Goal: Transaction & Acquisition: Purchase product/service

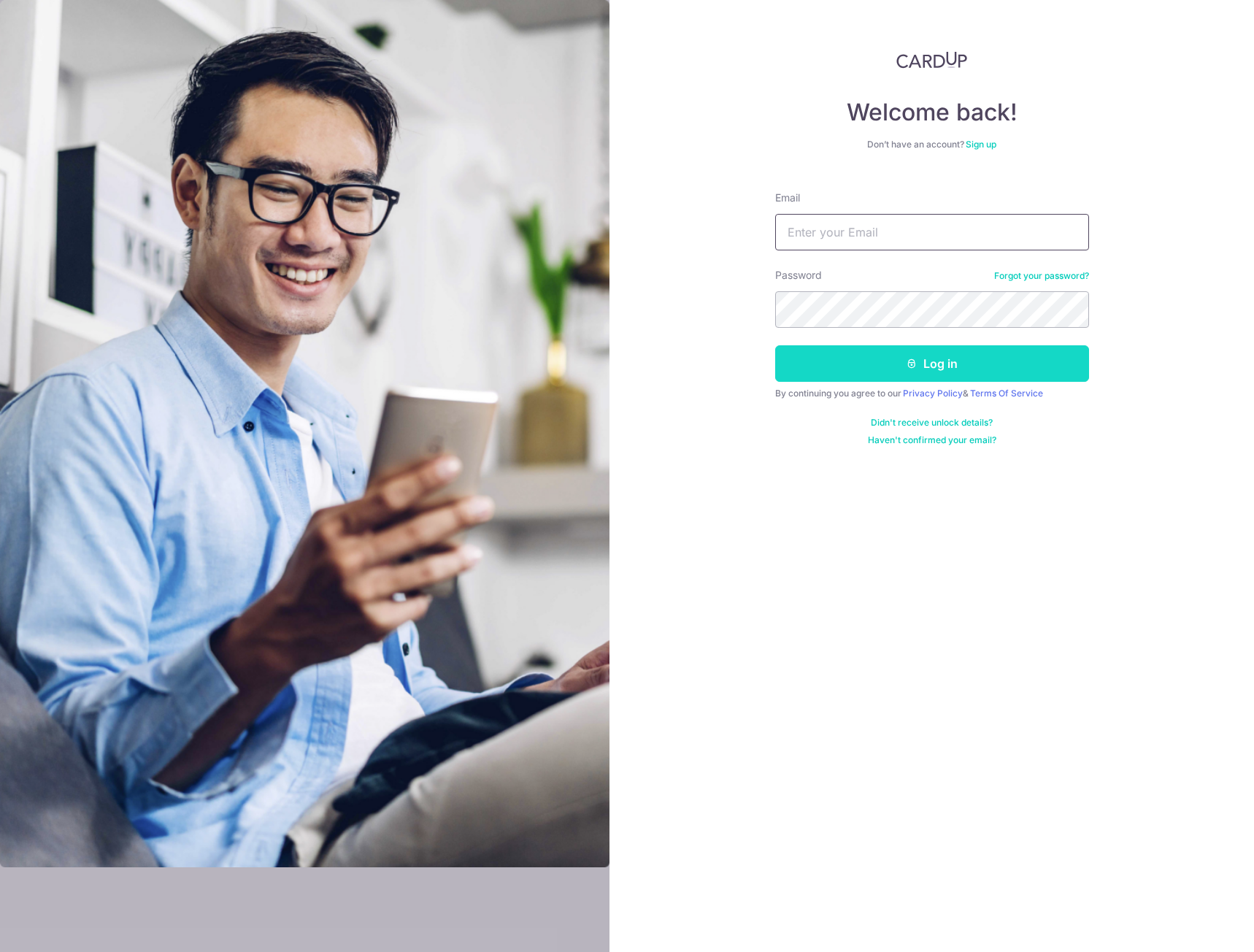
type input "[EMAIL_ADDRESS][DOMAIN_NAME]"
click at [908, 372] on button "Log in" at bounding box center [932, 364] width 314 height 37
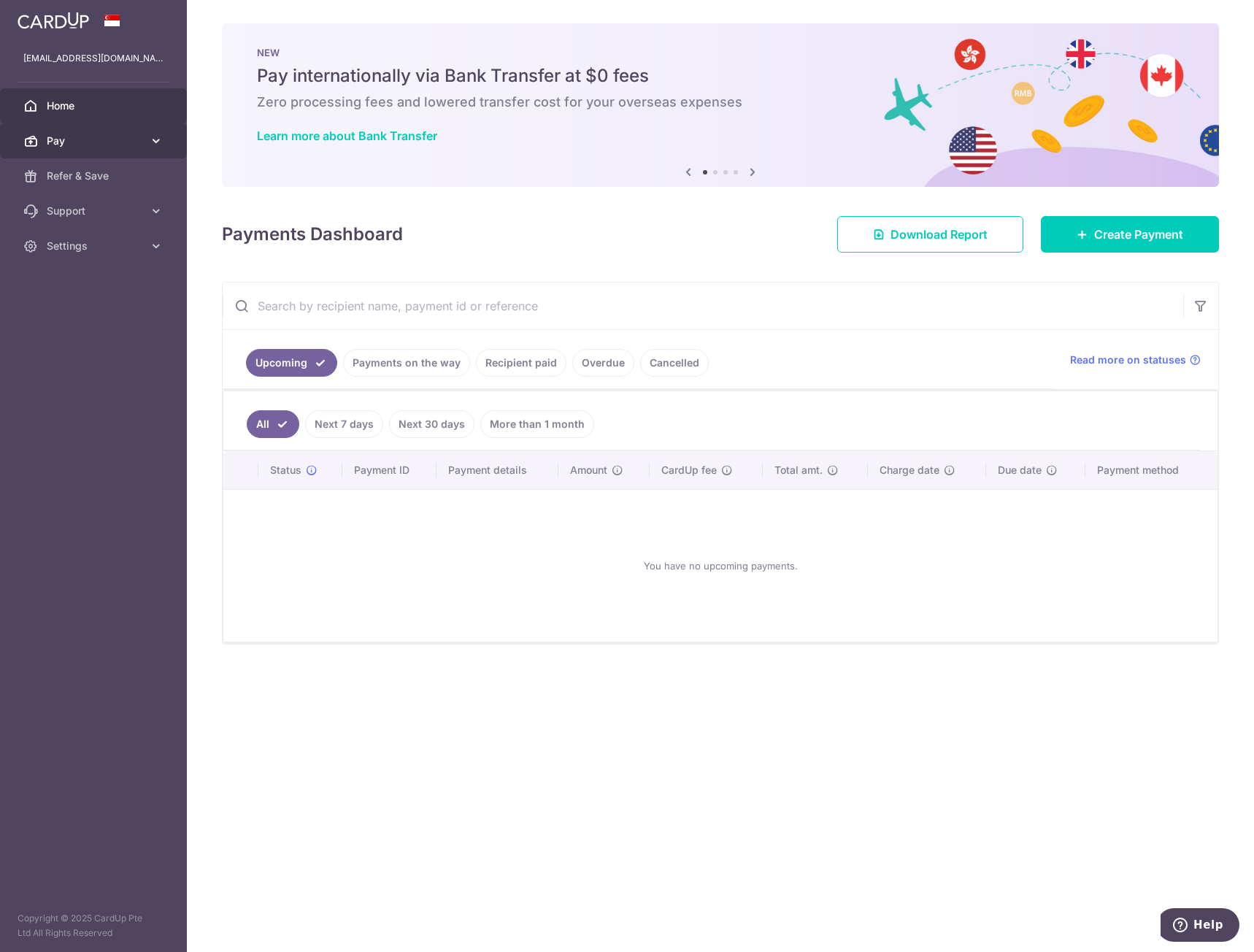
click at [78, 143] on span "Pay" at bounding box center [94, 141] width 97 height 15
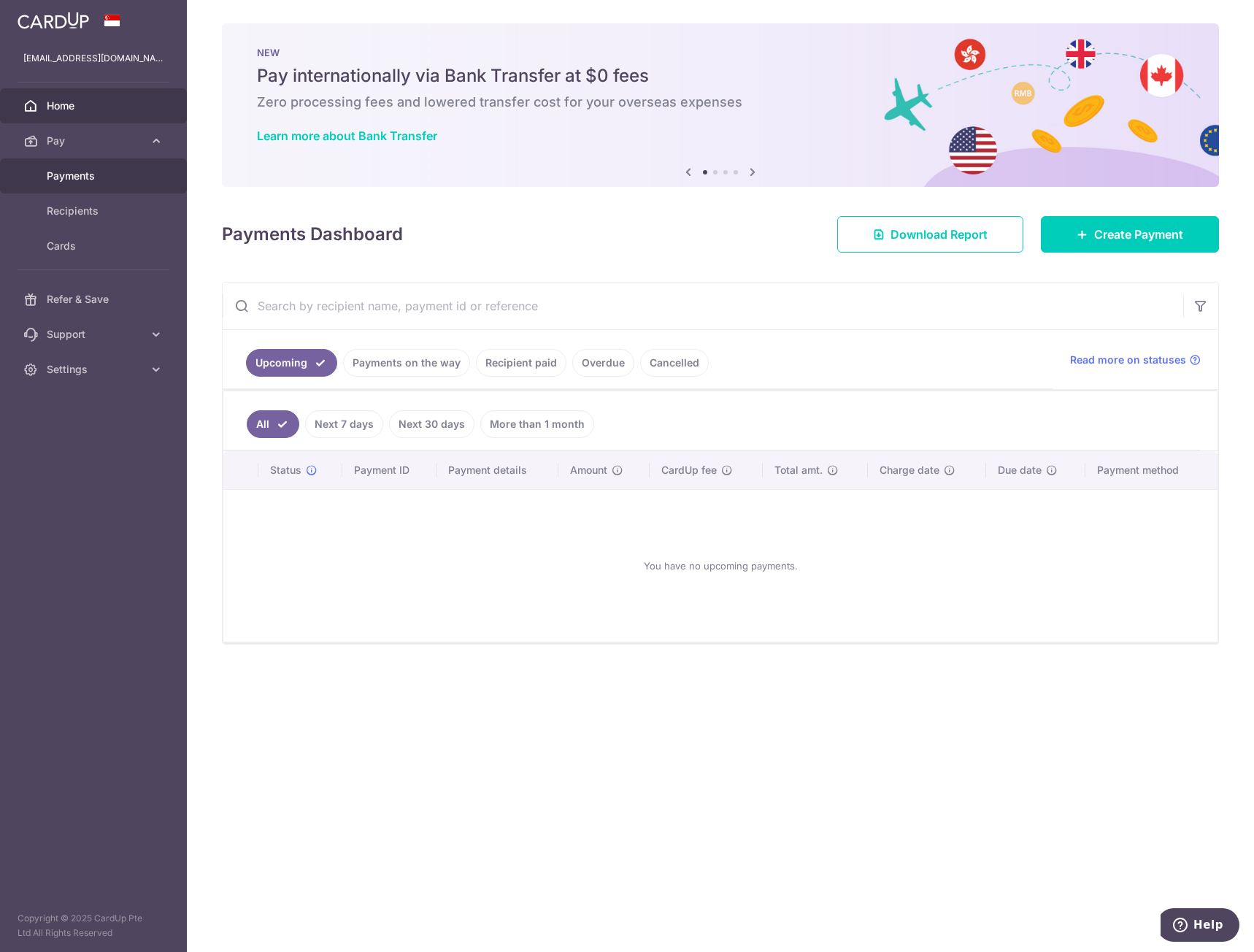
click at [107, 167] on link "Payments" at bounding box center [94, 176] width 187 height 35
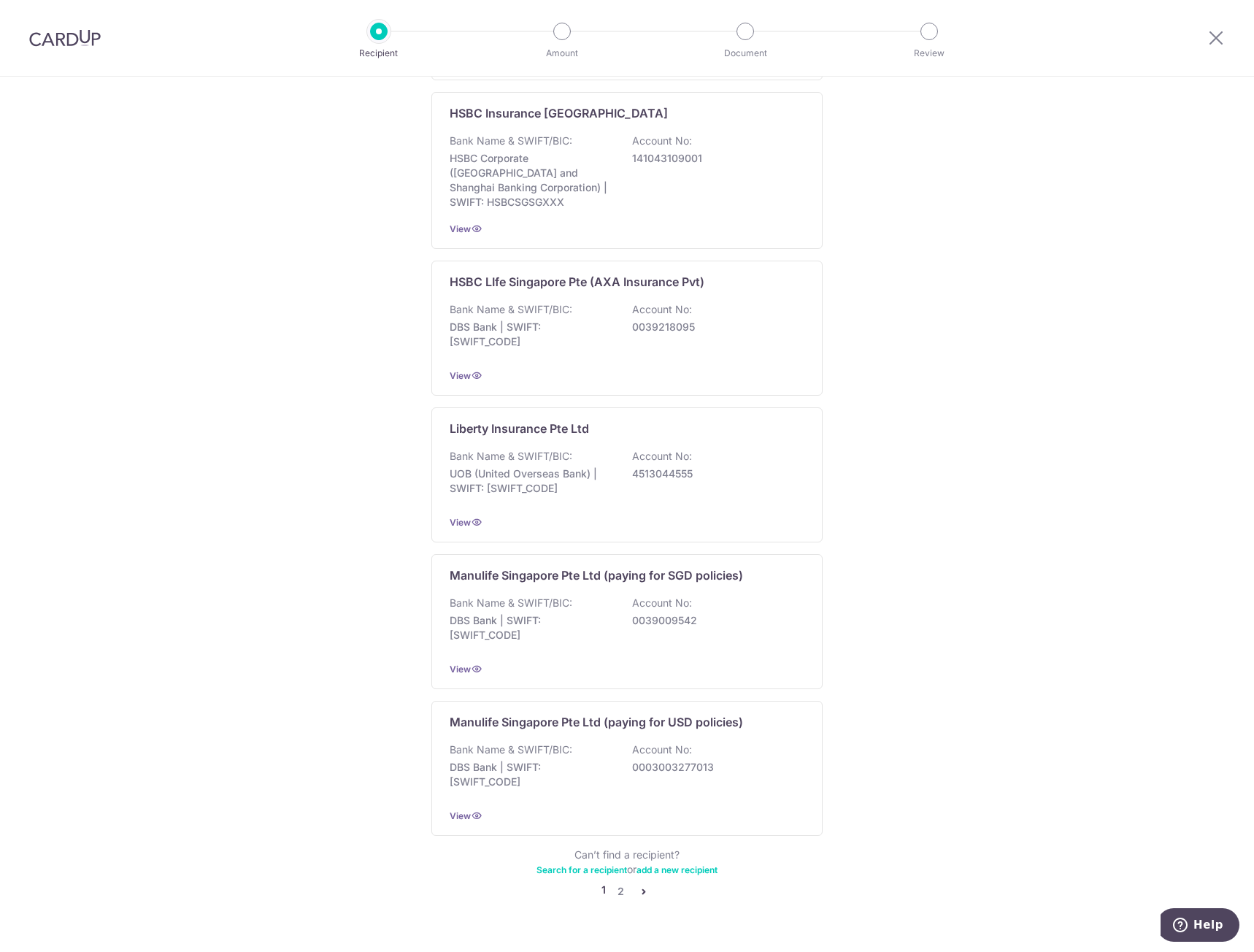
scroll to position [1042, 0]
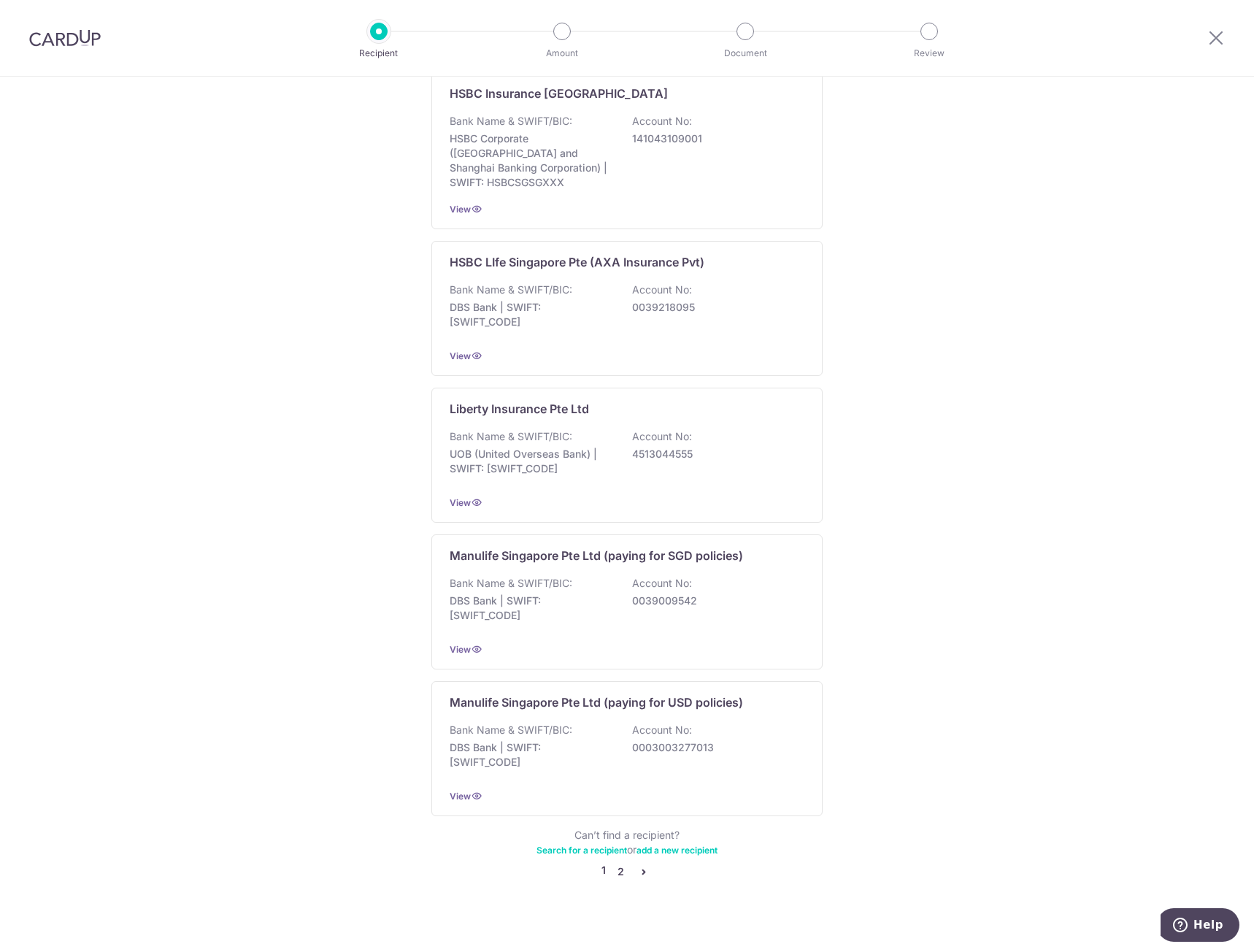
click at [614, 863] on link "2" at bounding box center [620, 872] width 18 height 18
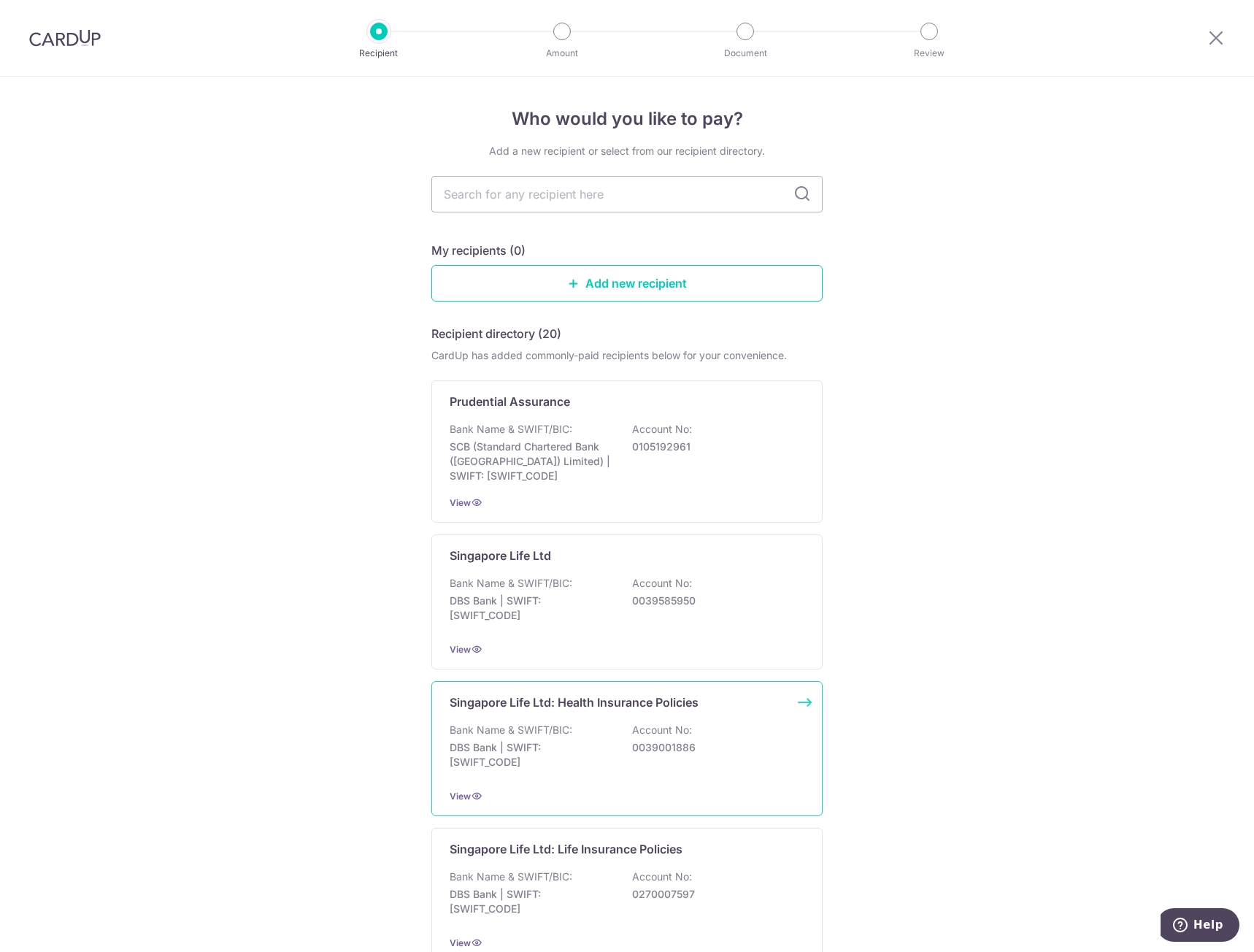
scroll to position [73, 0]
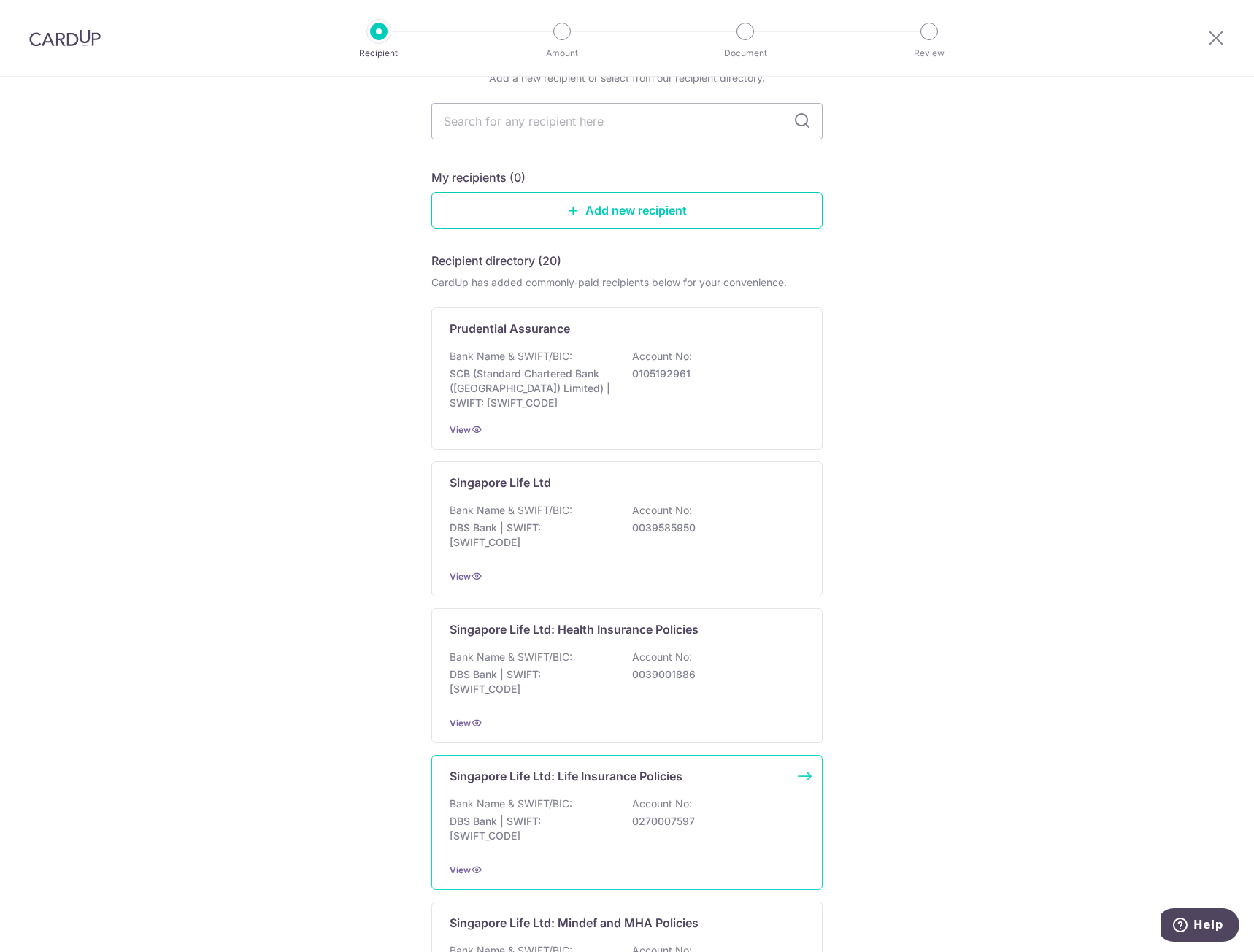
click at [671, 809] on p "Account No:" at bounding box center [662, 804] width 60 height 15
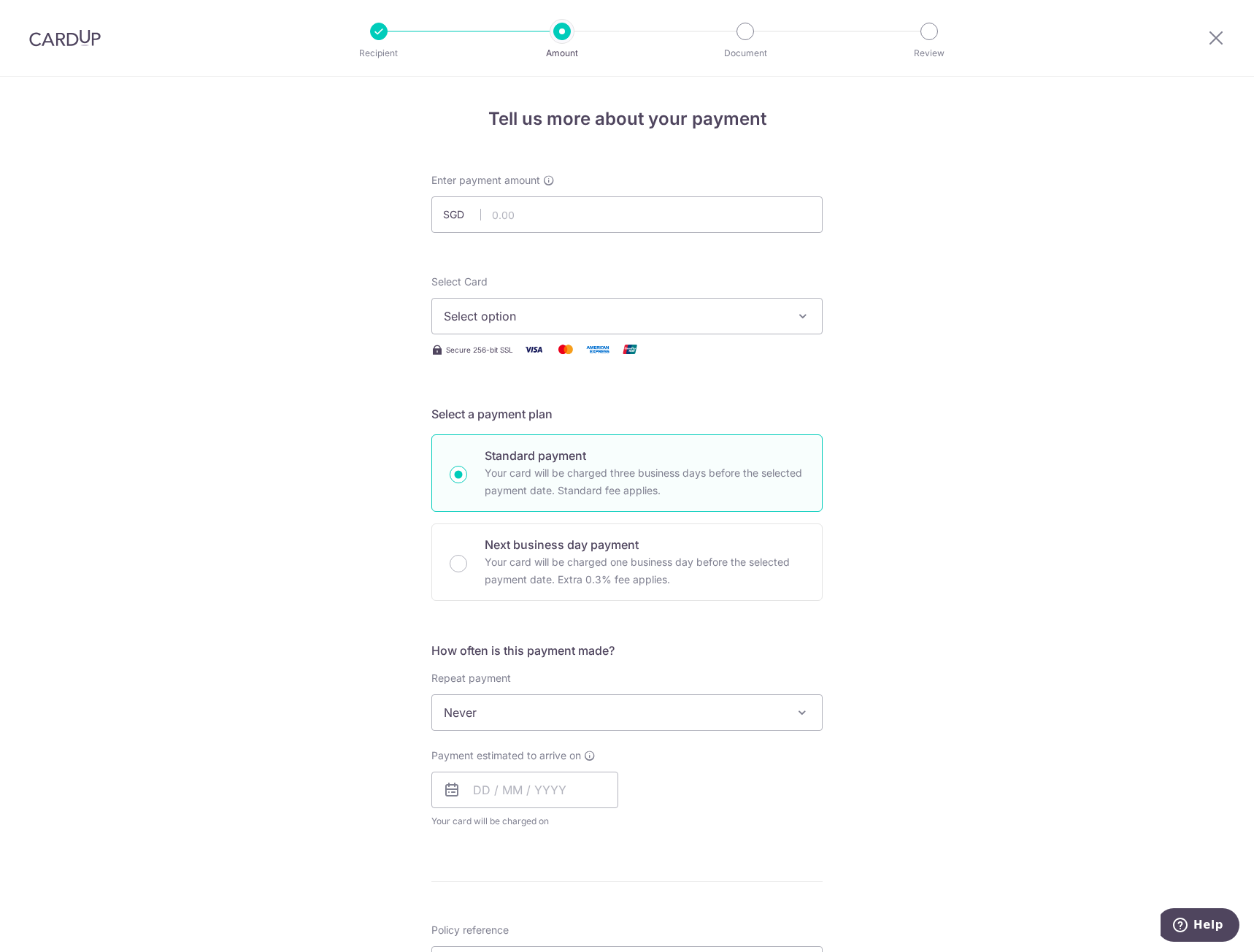
type input "200.80"
click at [566, 327] on button "Select option" at bounding box center [627, 316] width 391 height 37
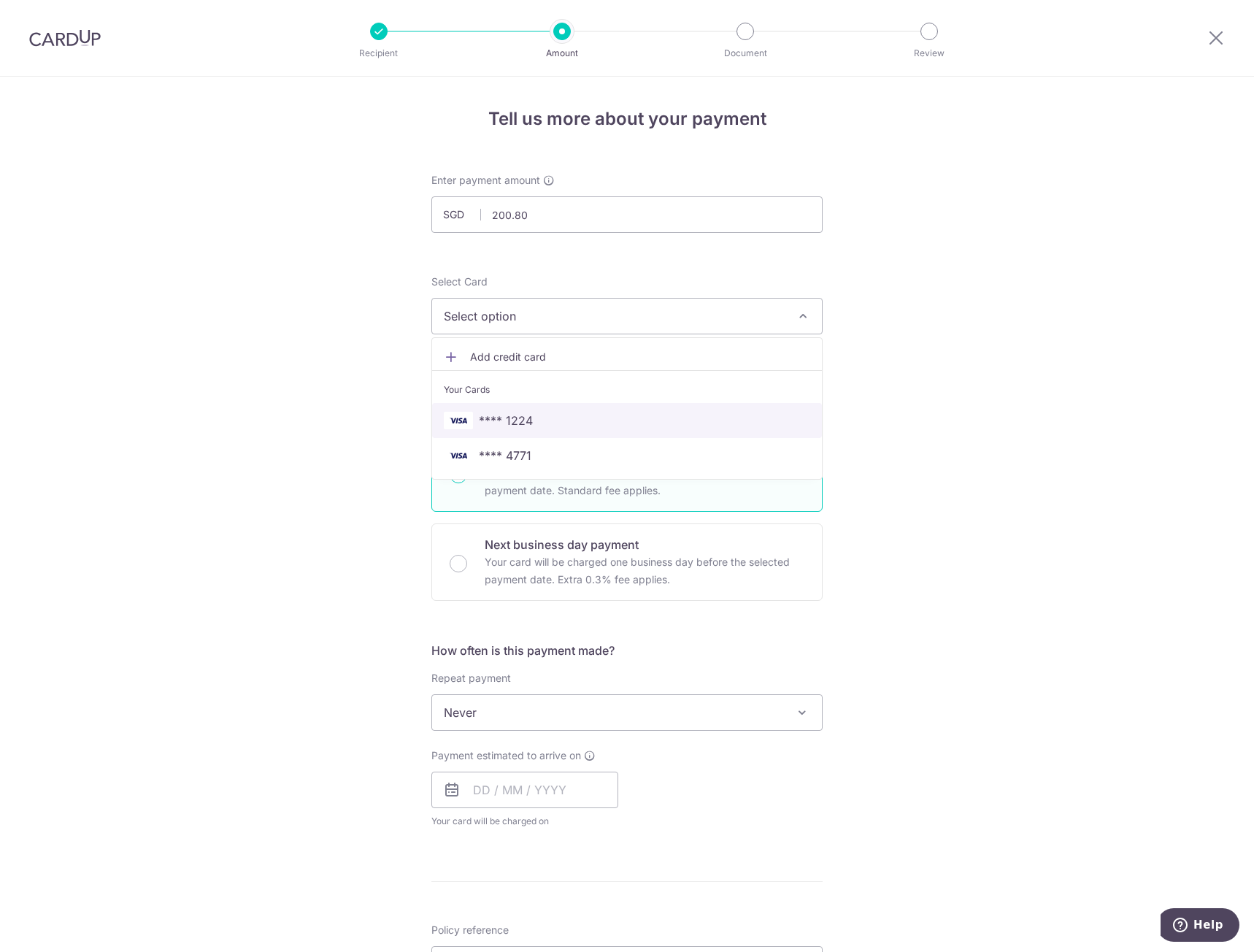
click at [565, 419] on span "**** 1224" at bounding box center [626, 421] width 366 height 18
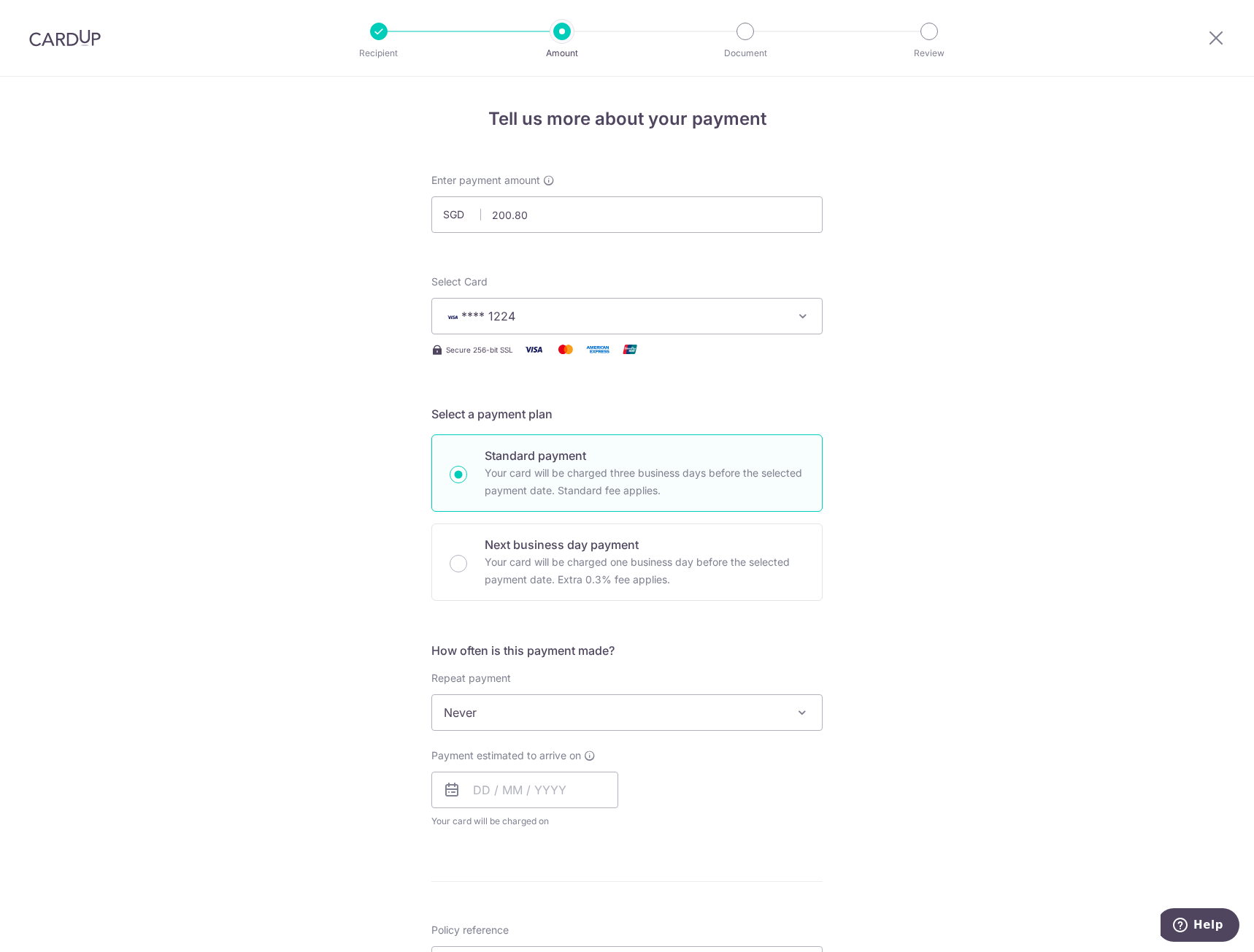
click at [671, 709] on span "Never" at bounding box center [626, 713] width 390 height 35
drag, startPoint x: 1117, startPoint y: 783, endPoint x: 713, endPoint y: 830, distance: 406.7
click at [1116, 783] on div "Tell us more about your payment Enter payment amount SGD 200.80 200.80 Select C…" at bounding box center [627, 737] width 1254 height 1320
drag, startPoint x: 521, startPoint y: 791, endPoint x: 536, endPoint y: 792, distance: 15.0
click at [521, 791] on input "text" at bounding box center [525, 790] width 187 height 37
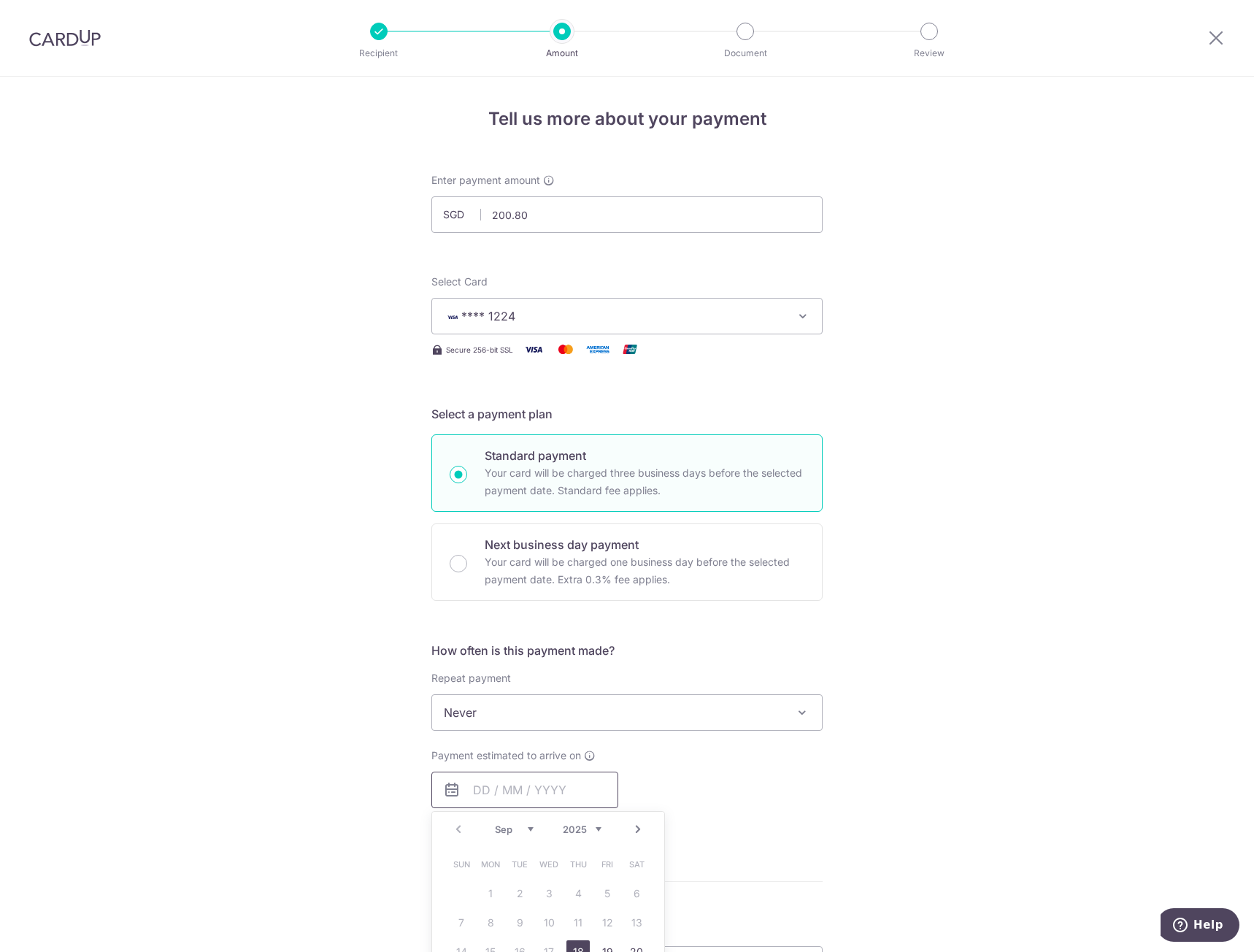
scroll to position [146, 0]
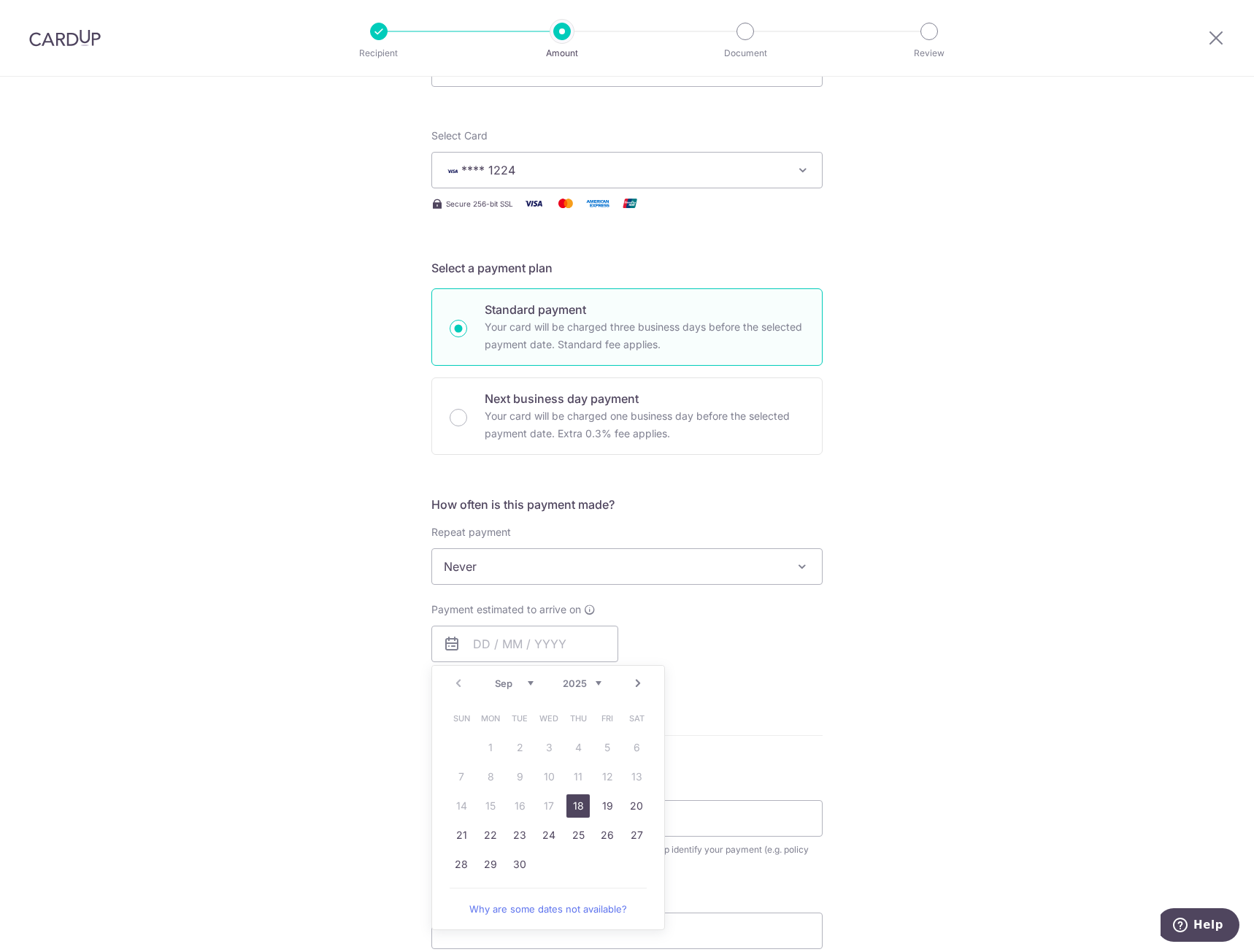
drag, startPoint x: 580, startPoint y: 806, endPoint x: 930, endPoint y: 786, distance: 350.6
click at [580, 806] on link "18" at bounding box center [578, 806] width 24 height 24
type input "18/09/2025"
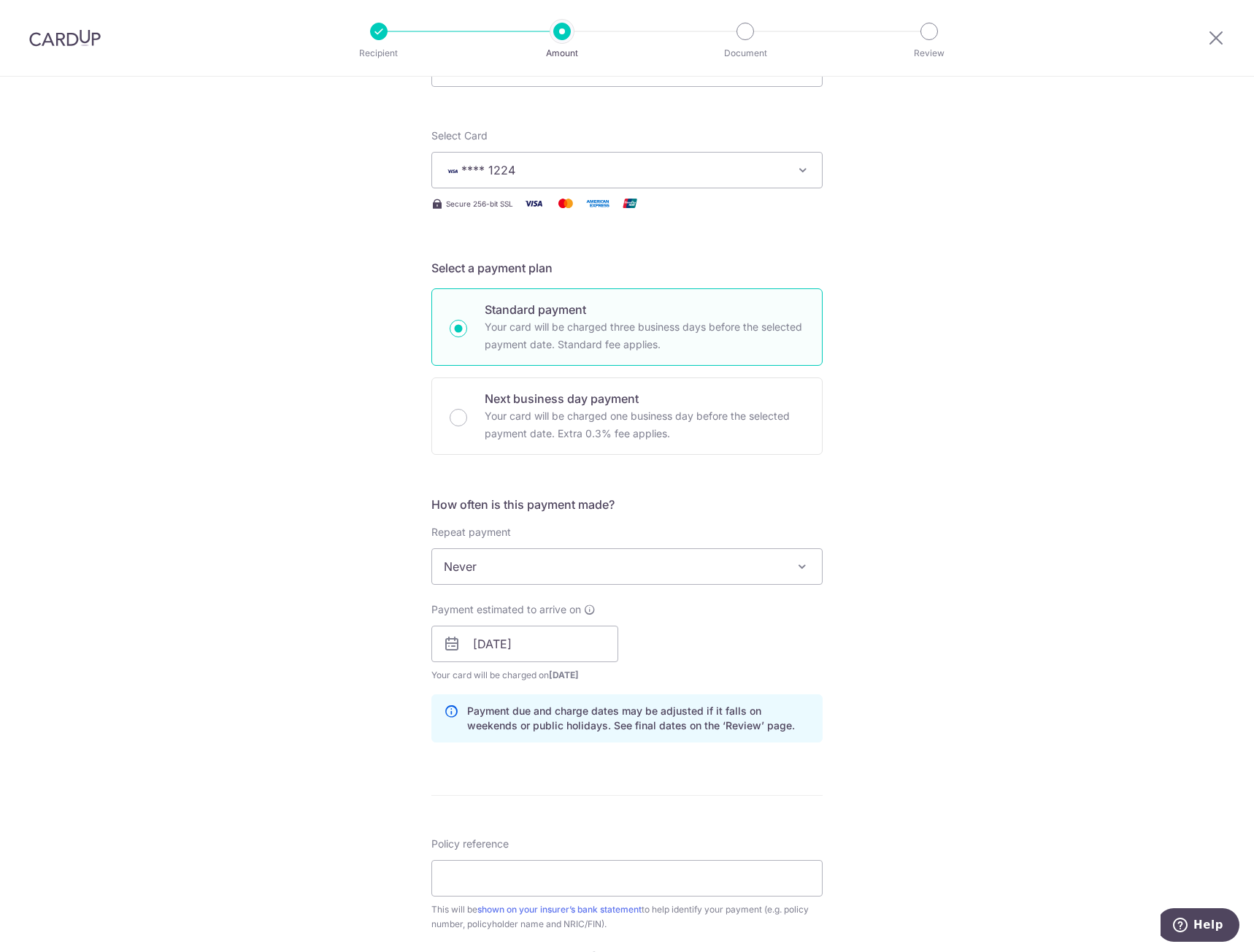
scroll to position [292, 0]
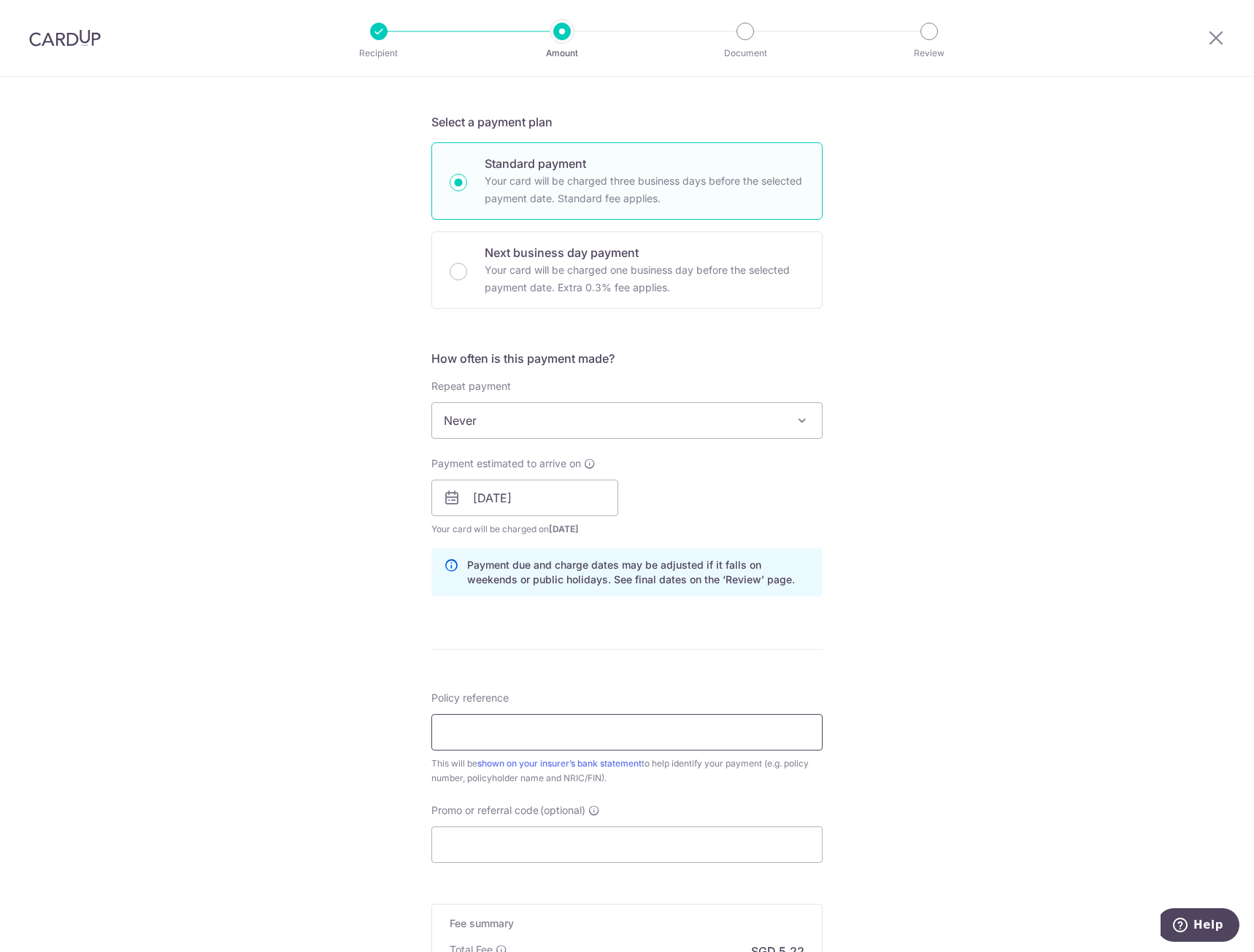
click at [733, 743] on input "Policy reference" at bounding box center [627, 732] width 391 height 37
type input "80957364 S9431512C KHOO HUI QING"
click at [649, 832] on input "Promo or referral code (optional)" at bounding box center [627, 844] width 391 height 37
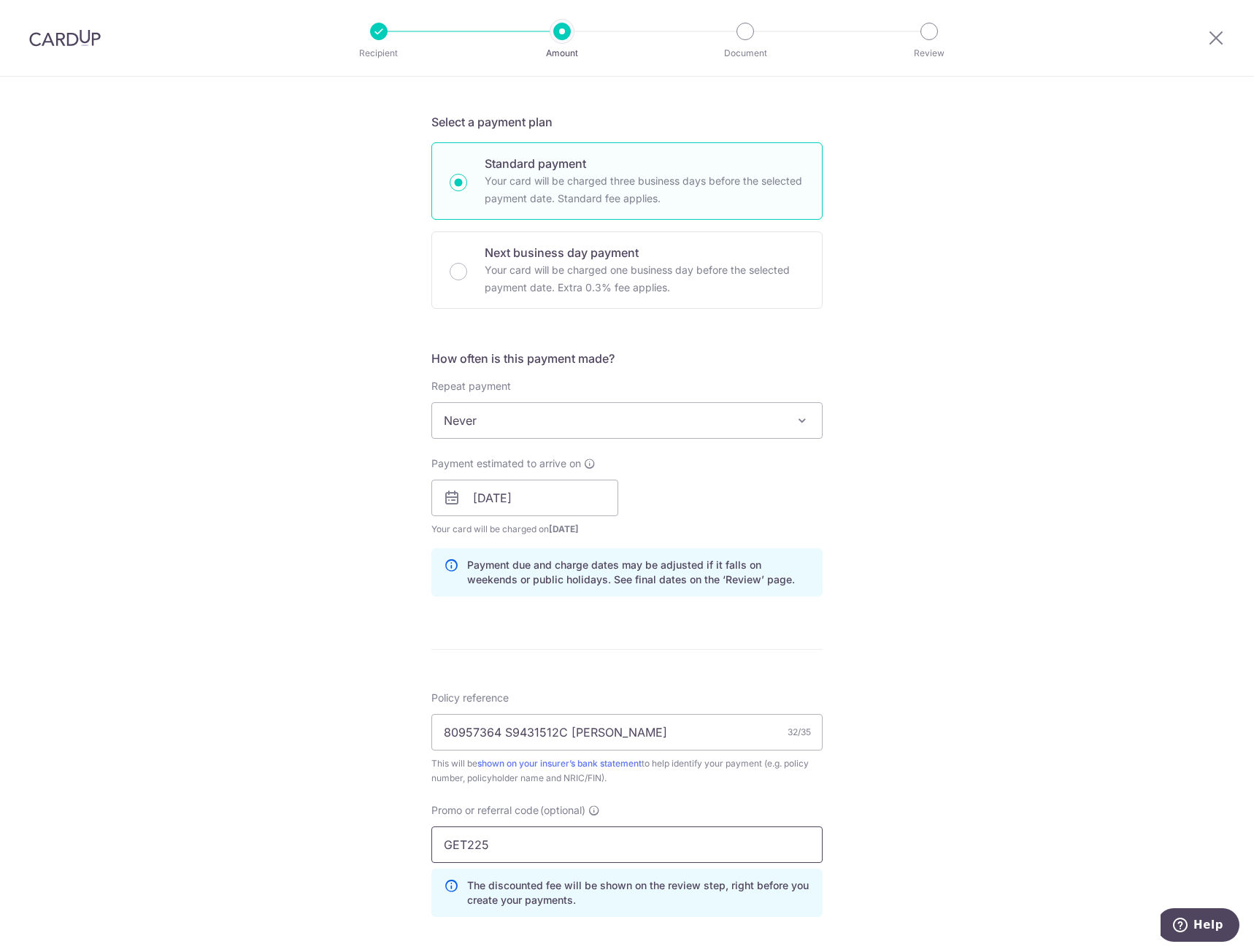
type input "GET225"
click at [1009, 746] on div "Tell us more about your payment Enter payment amount SGD 200.80 200.80 Select C…" at bounding box center [627, 508] width 1254 height 1446
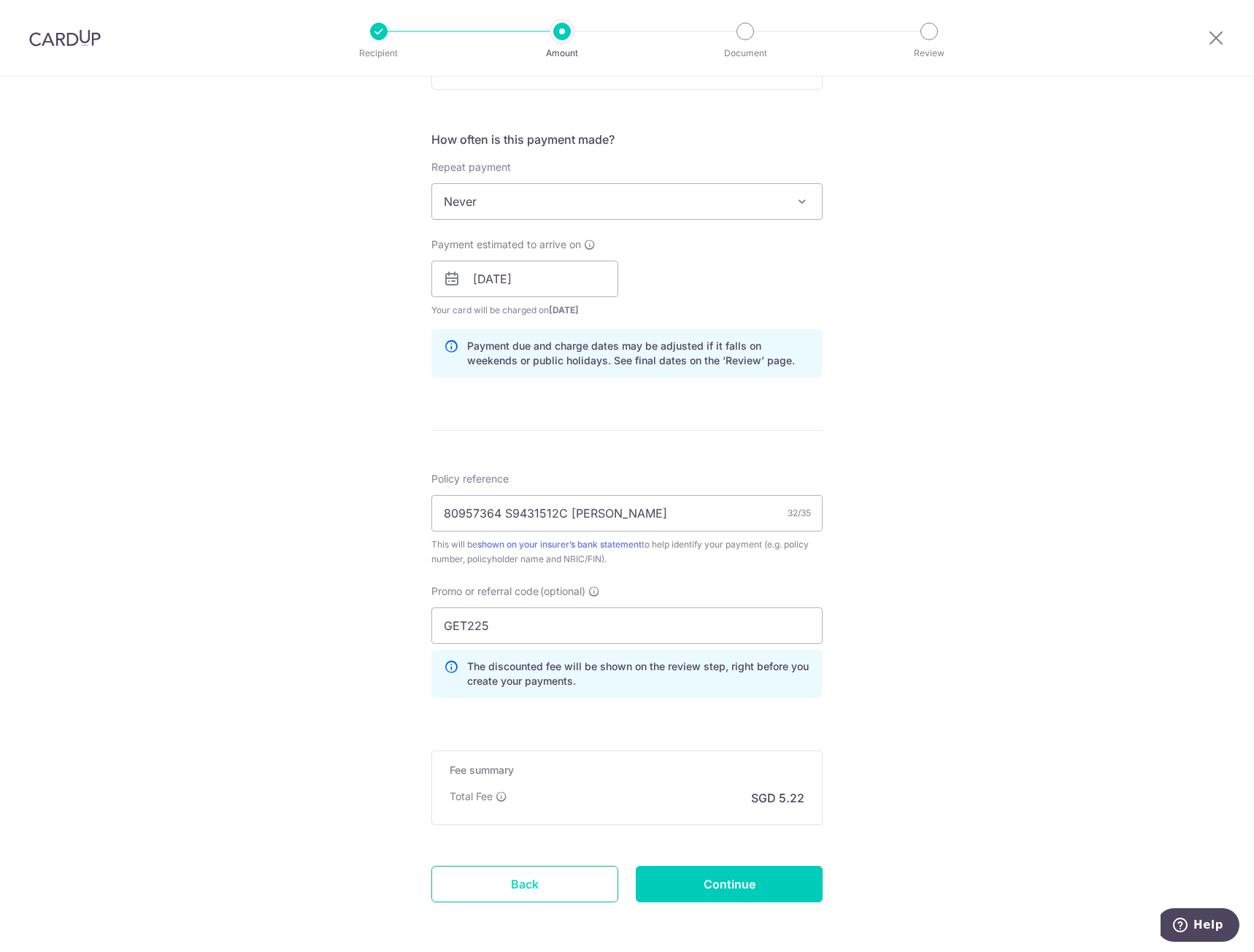
scroll to position [571, 0]
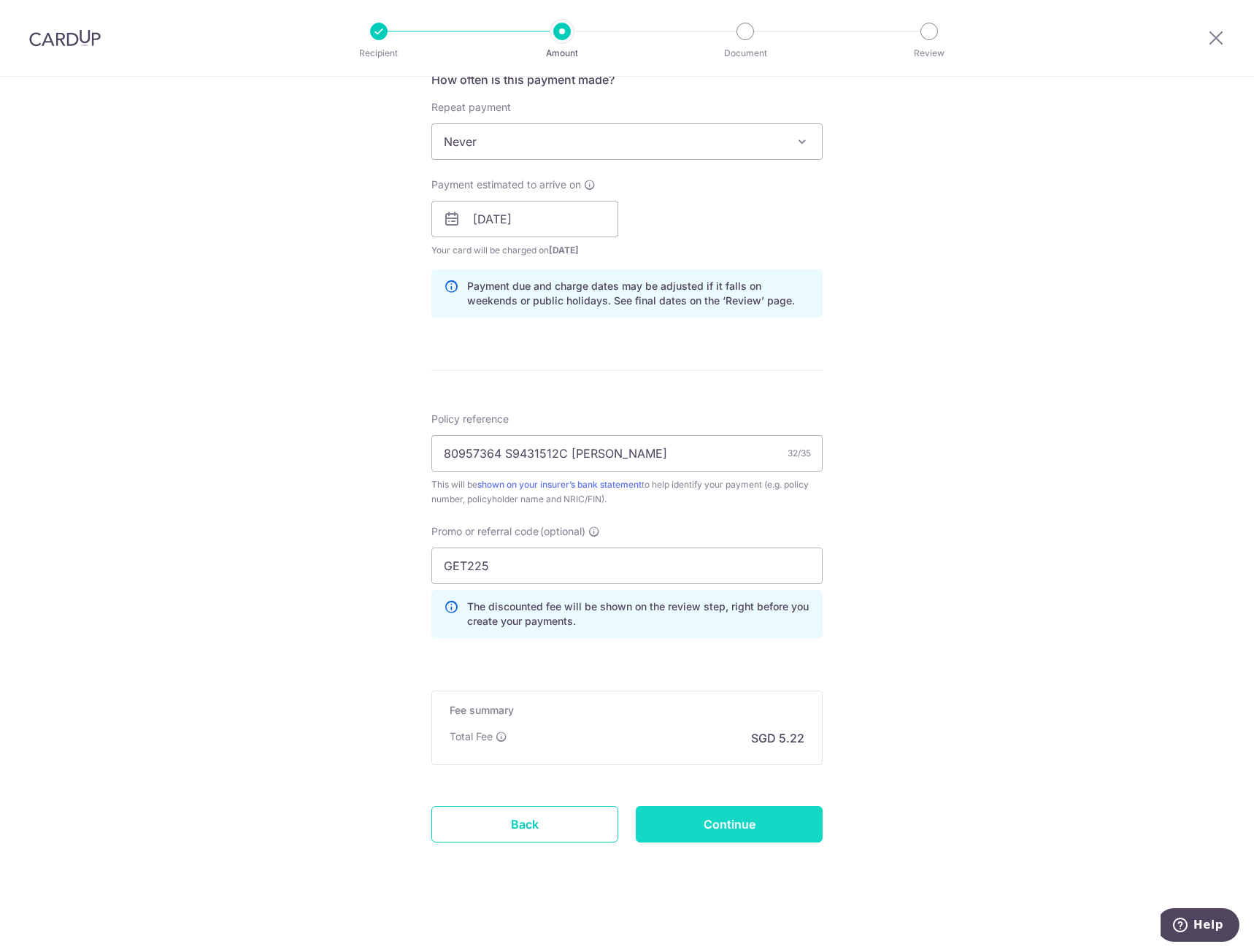
click at [750, 838] on input "Continue" at bounding box center [729, 825] width 187 height 37
type input "Create Schedule"
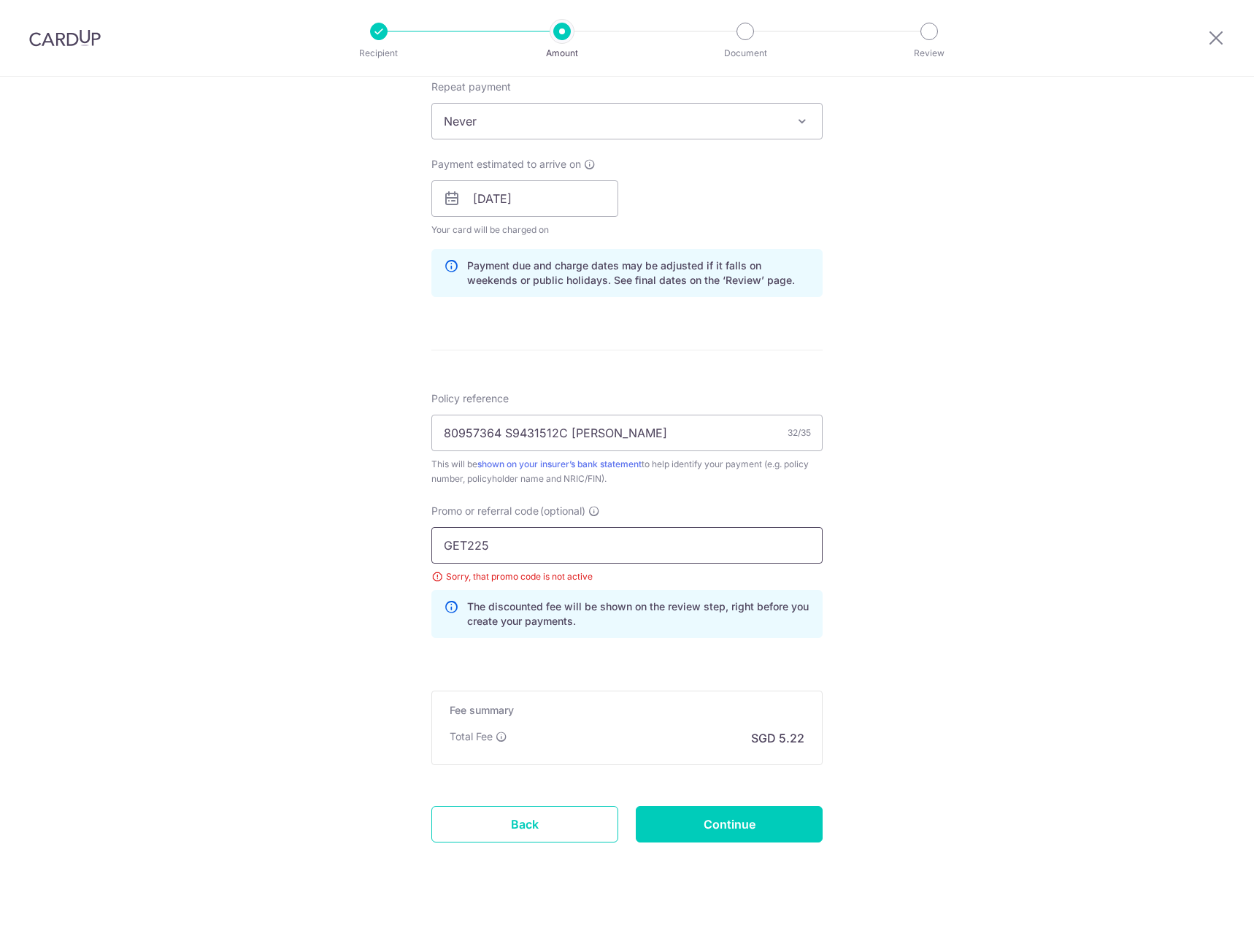
click at [603, 535] on input "GET225" at bounding box center [627, 545] width 391 height 37
drag, startPoint x: 600, startPoint y: 544, endPoint x: 220, endPoint y: 539, distance: 380.0
click at [220, 539] on div "Tell us more about your payment Enter payment amount SGD 200.80 200.80 Select C…" at bounding box center [627, 219] width 1254 height 1466
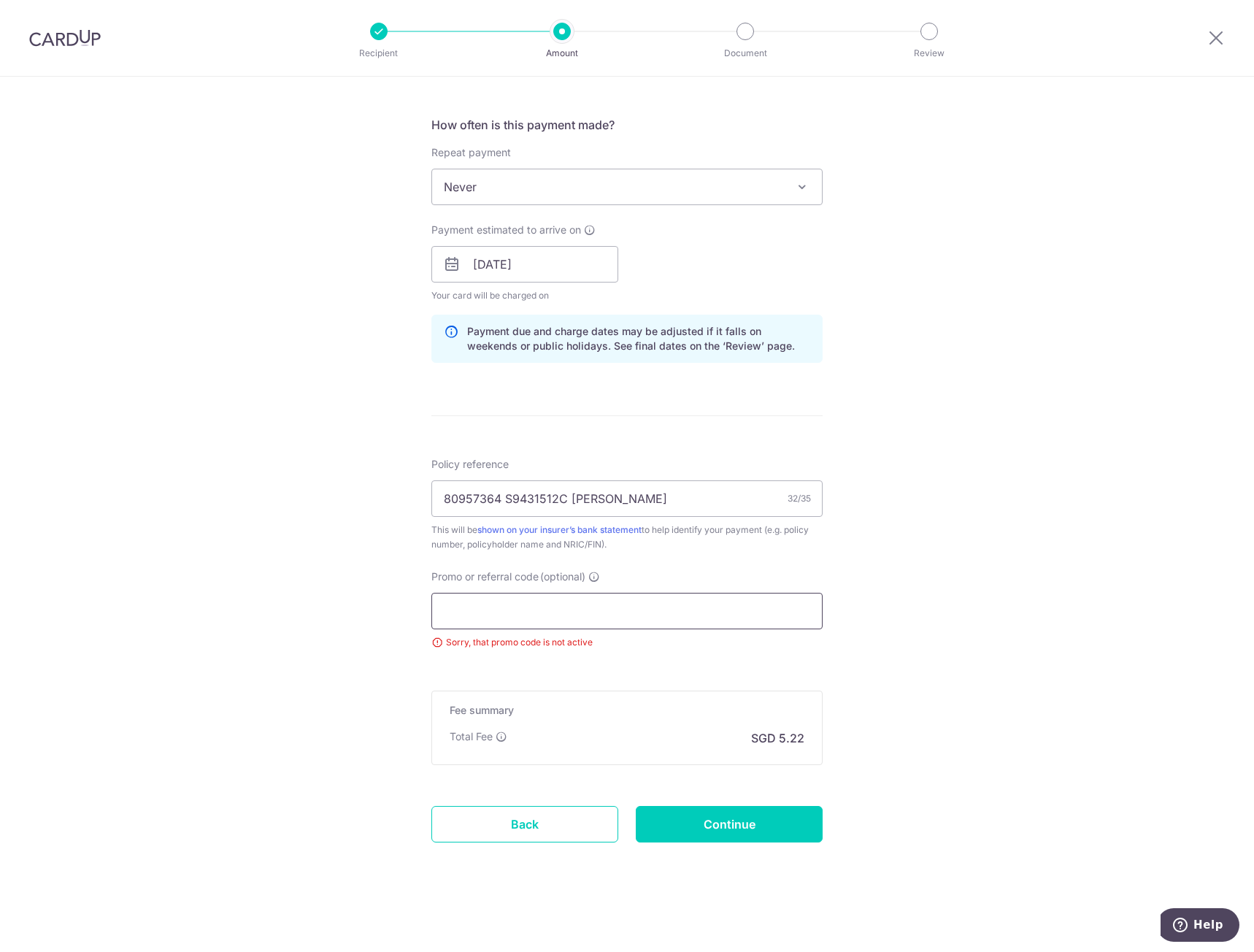
scroll to position [525, 0]
click at [637, 597] on input "Promo or referral code (optional)" at bounding box center [627, 611] width 391 height 37
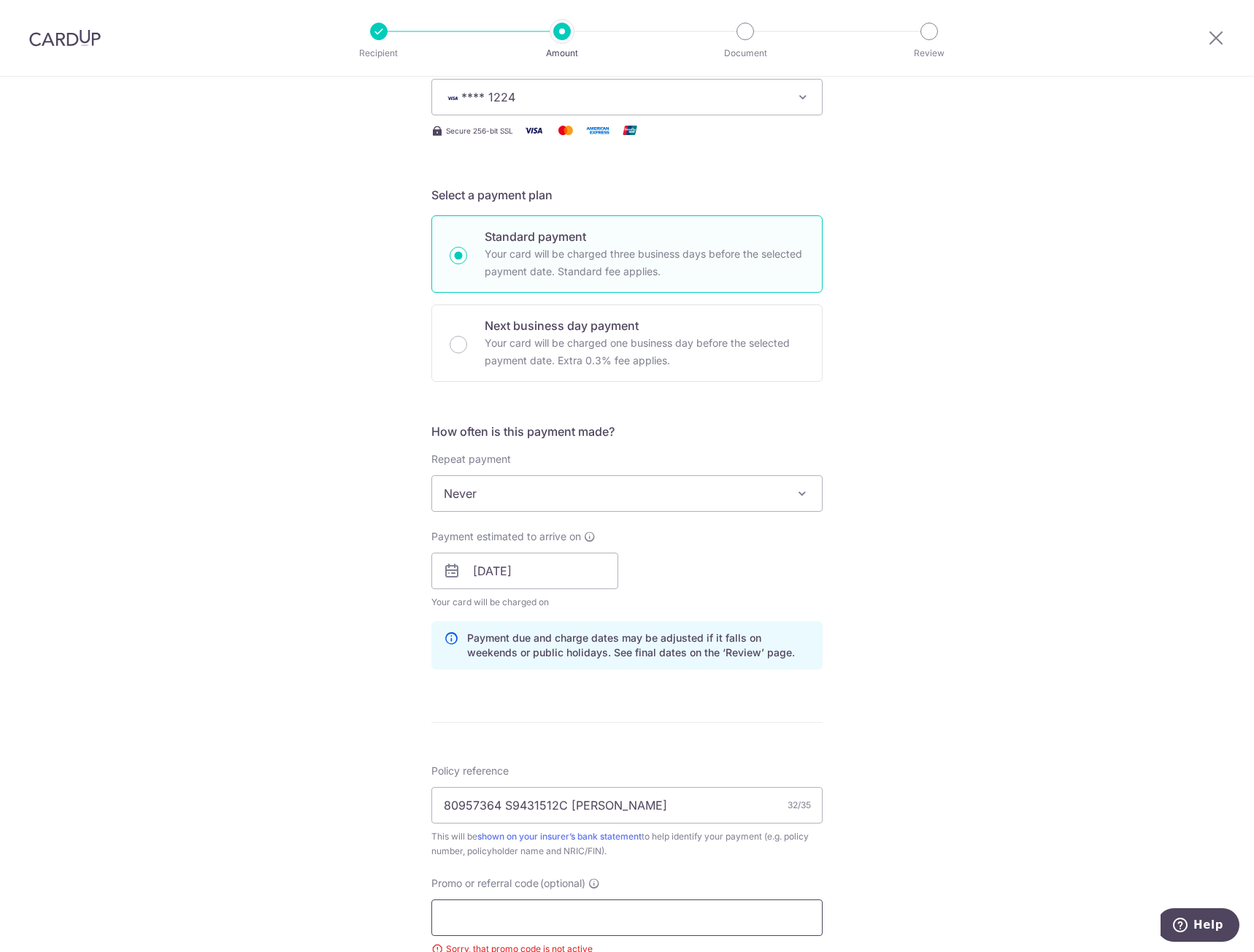
scroll to position [511, 0]
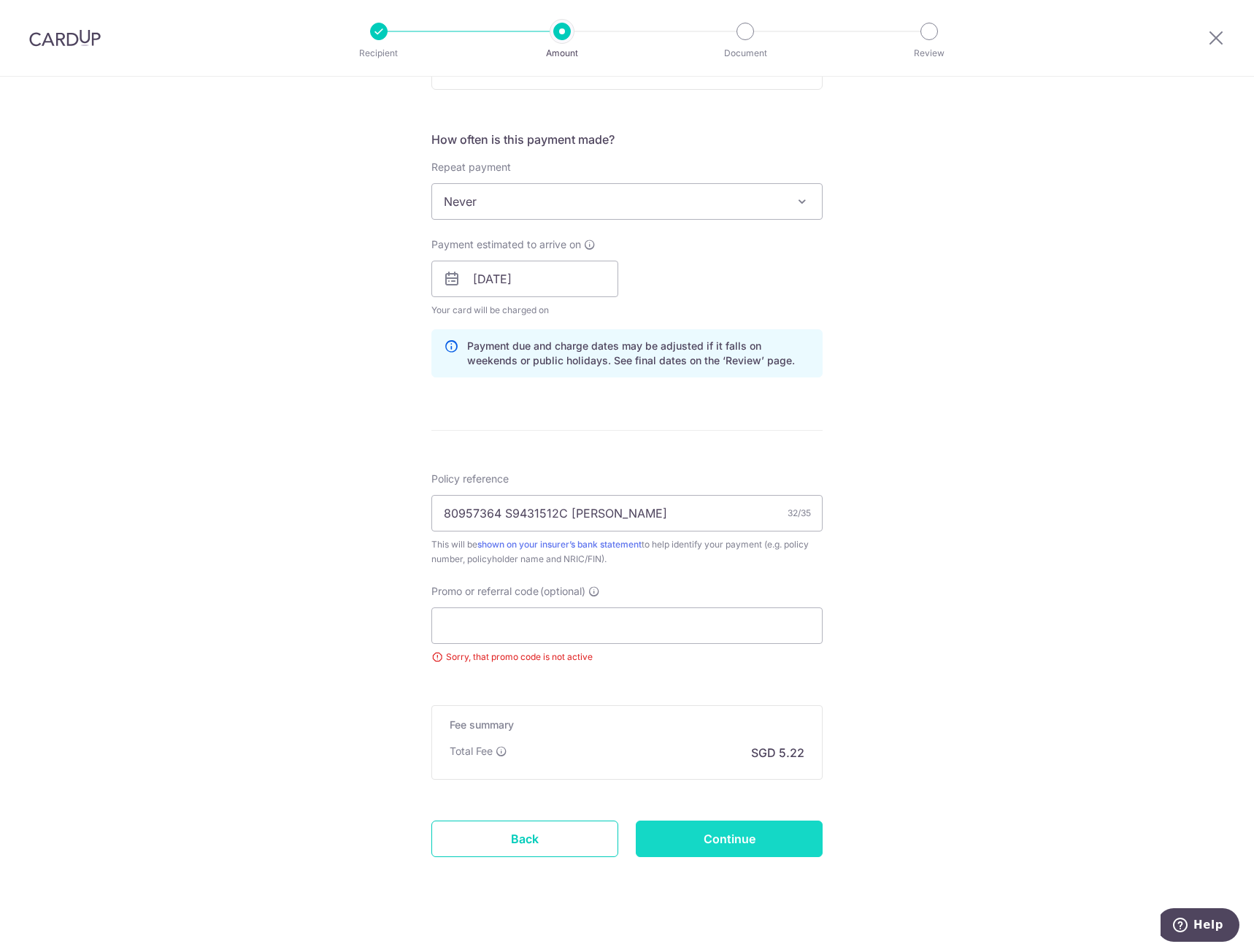
click at [780, 850] on input "Continue" at bounding box center [729, 839] width 187 height 37
type input "Update Schedule"
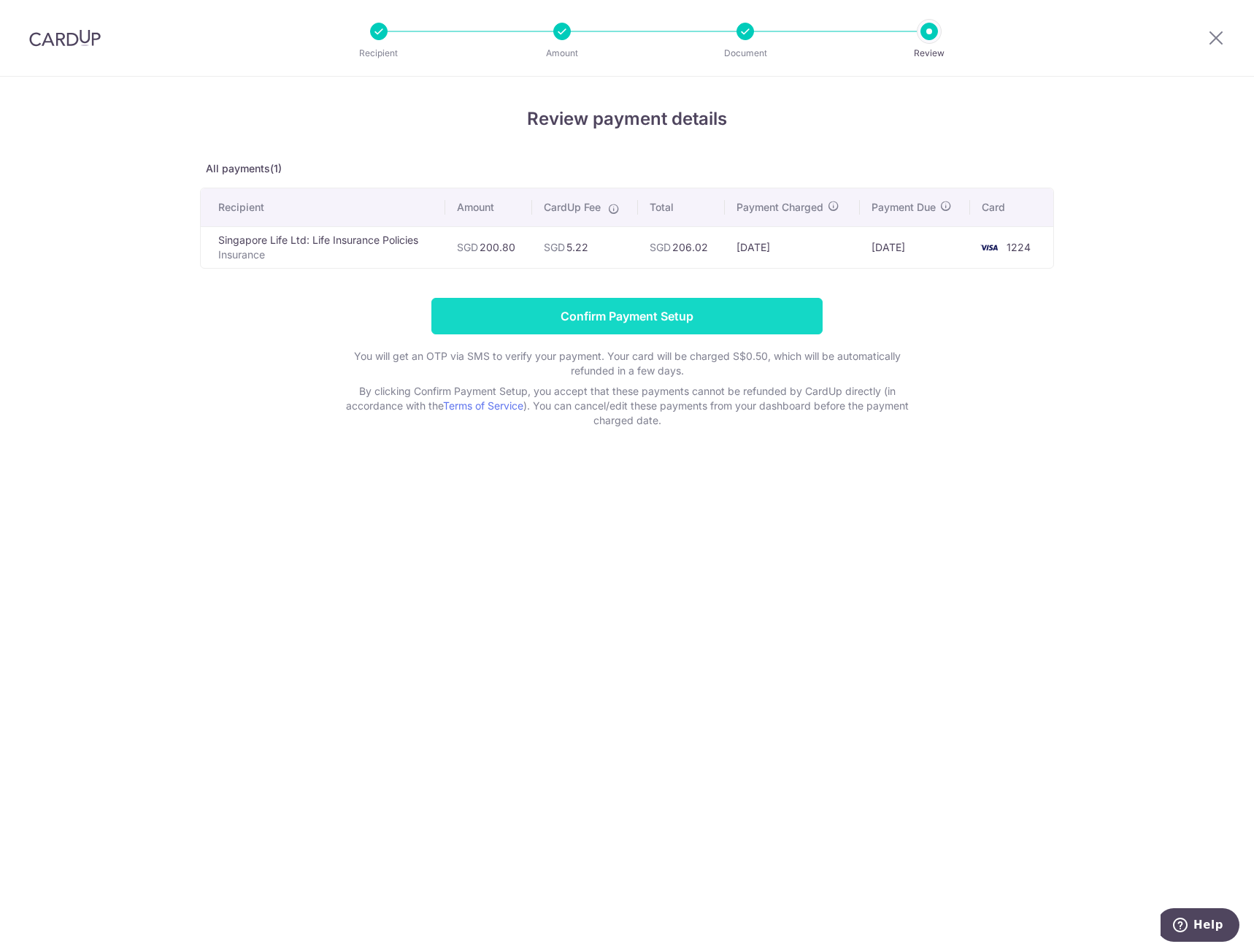
click at [570, 312] on input "Confirm Payment Setup" at bounding box center [627, 316] width 391 height 37
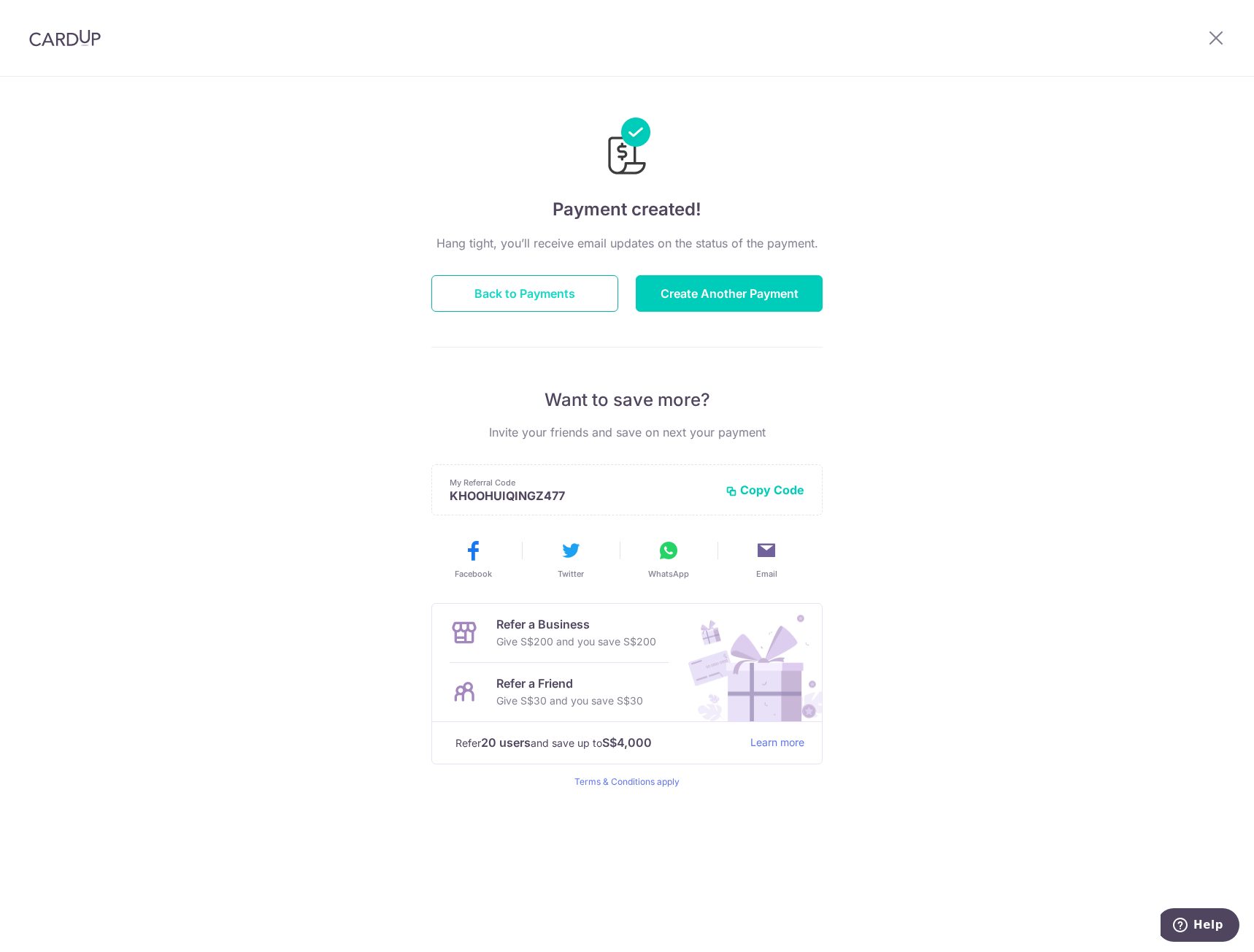
click at [586, 295] on button "Back to Payments" at bounding box center [525, 293] width 187 height 37
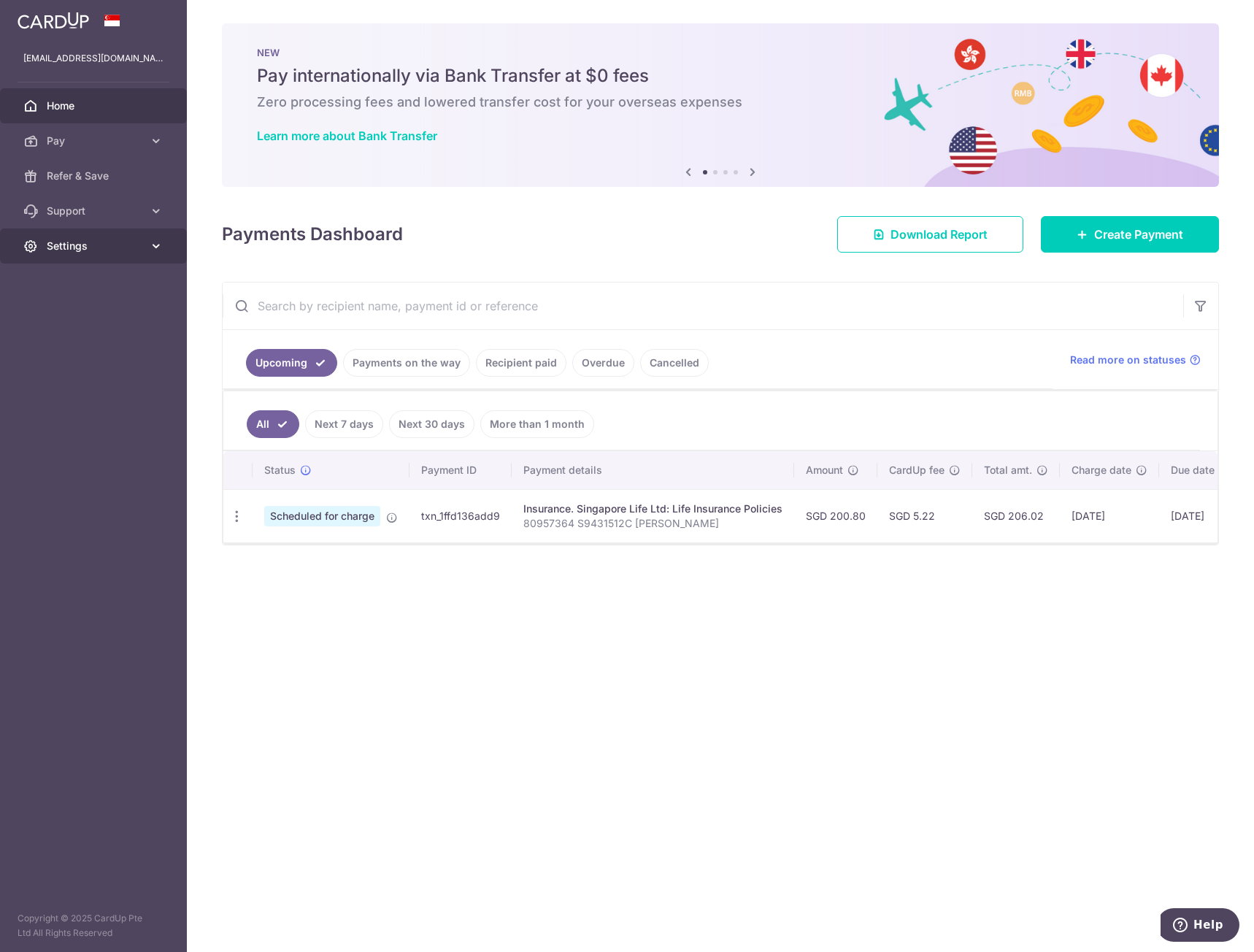
click at [108, 252] on span "Settings" at bounding box center [94, 246] width 97 height 15
click at [73, 314] on span "Logout" at bounding box center [94, 316] width 97 height 15
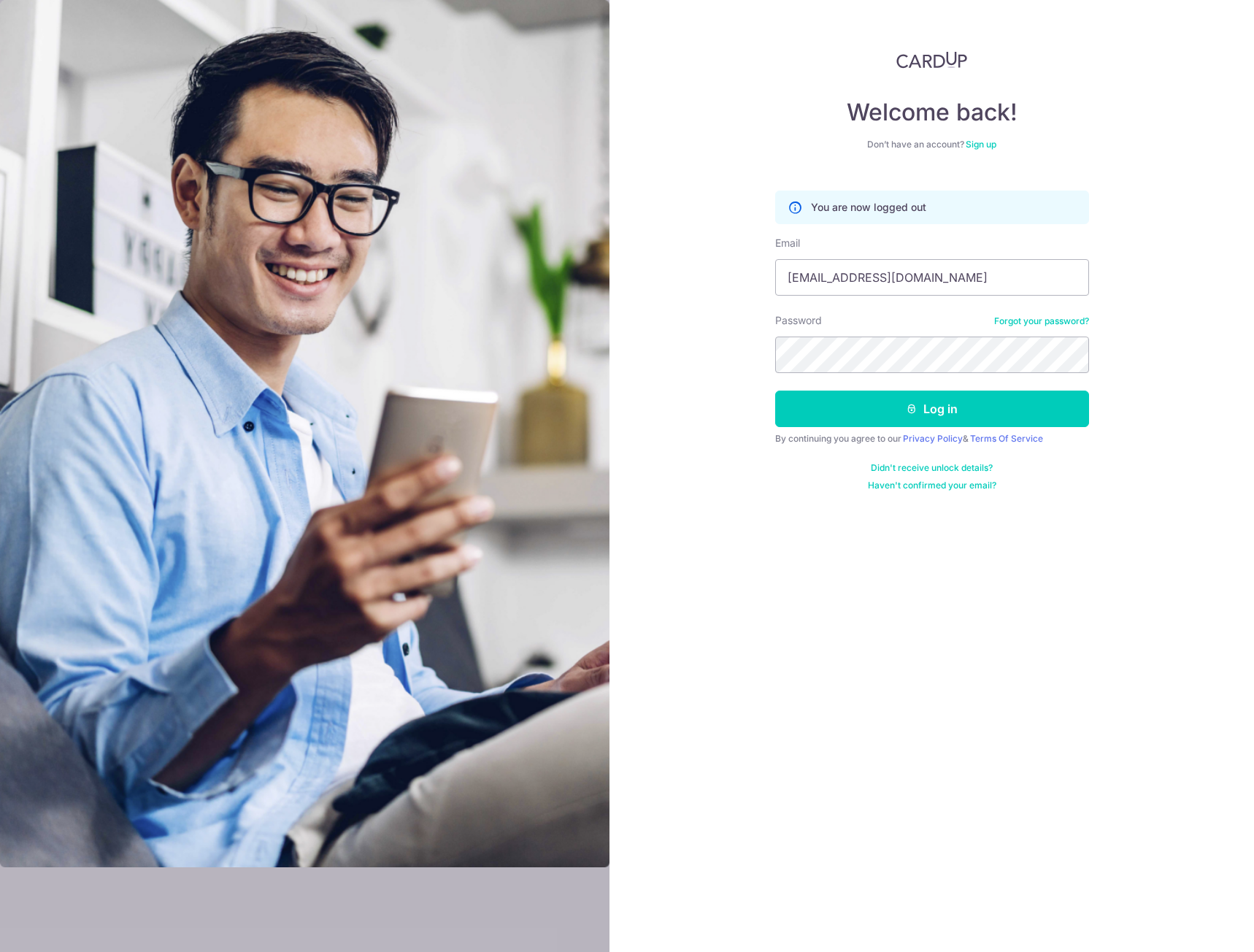
type input "[EMAIL_ADDRESS][DOMAIN_NAME]"
click at [888, 407] on button "Log in" at bounding box center [932, 409] width 314 height 37
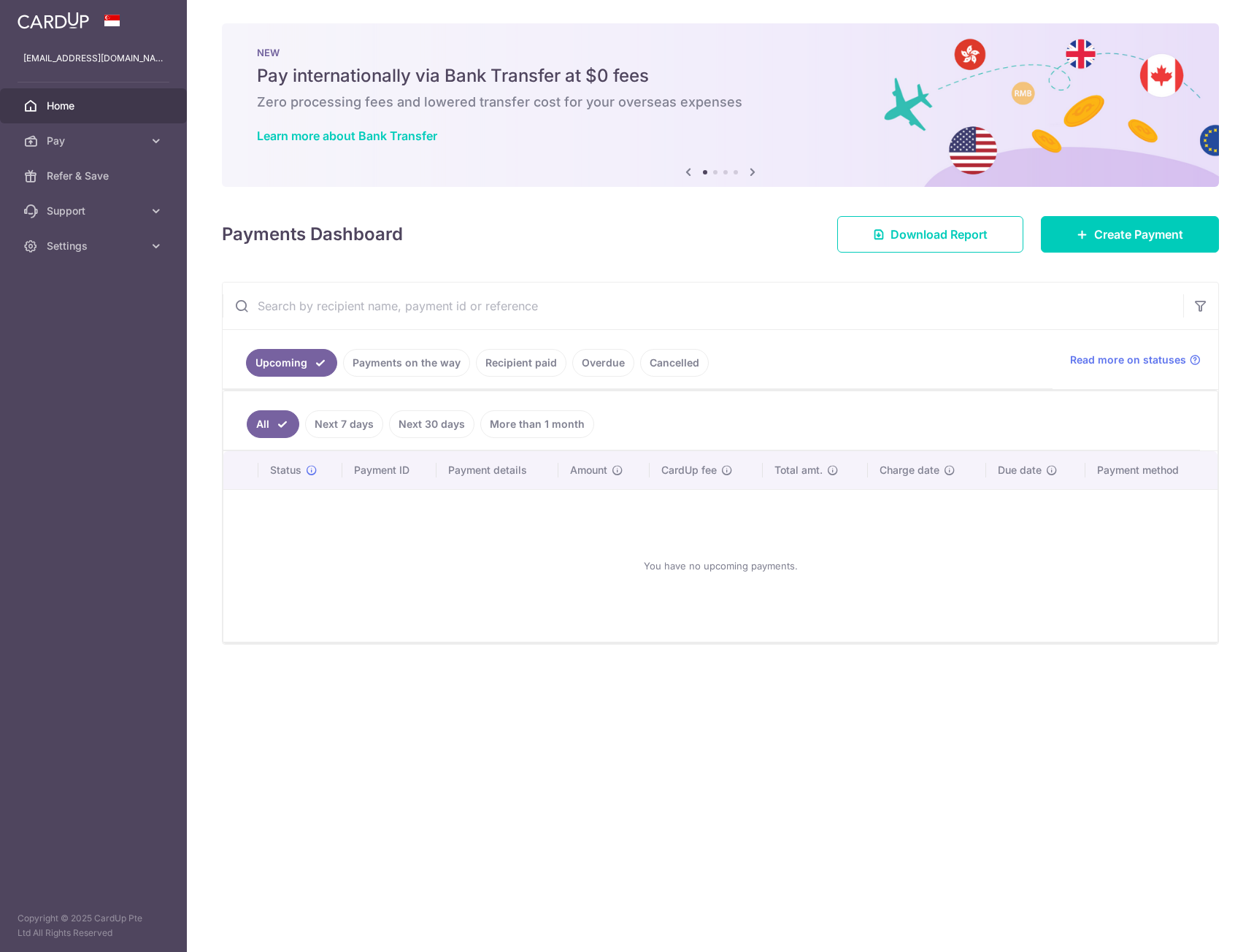
click at [58, 139] on span "Pay" at bounding box center [94, 141] width 97 height 15
click at [102, 183] on span "Payments" at bounding box center [94, 176] width 97 height 15
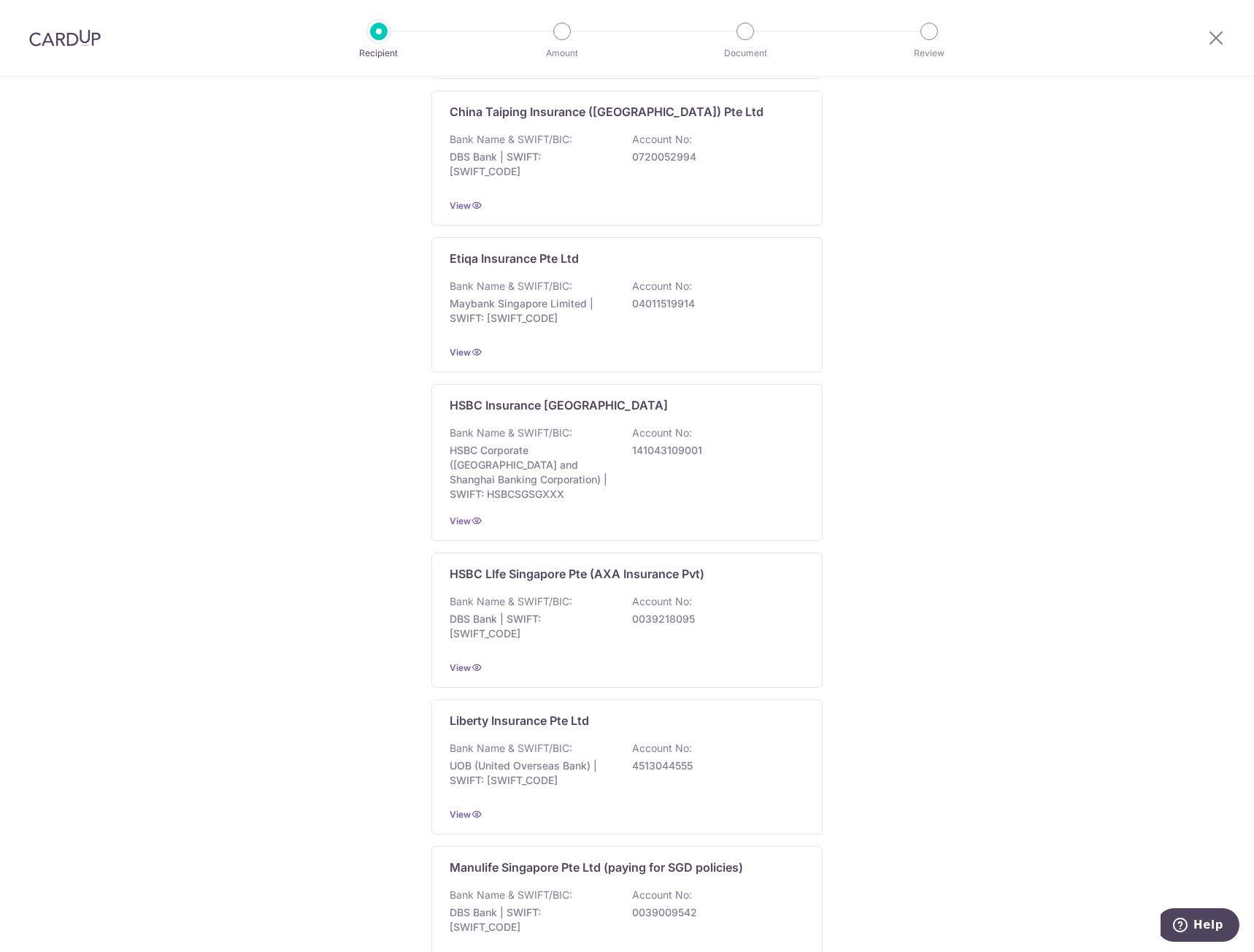
scroll to position [1042, 0]
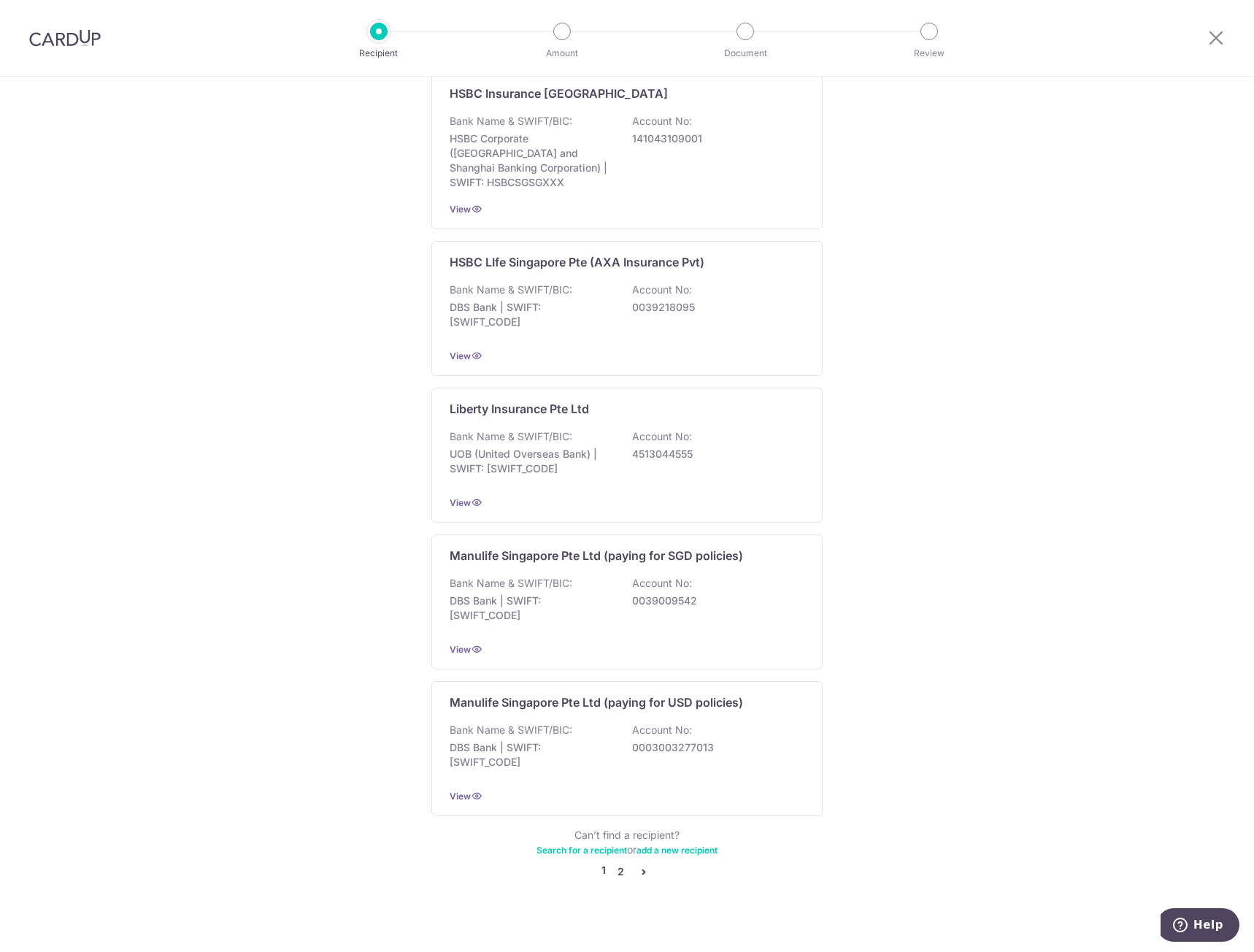
click at [620, 863] on link "2" at bounding box center [620, 872] width 18 height 18
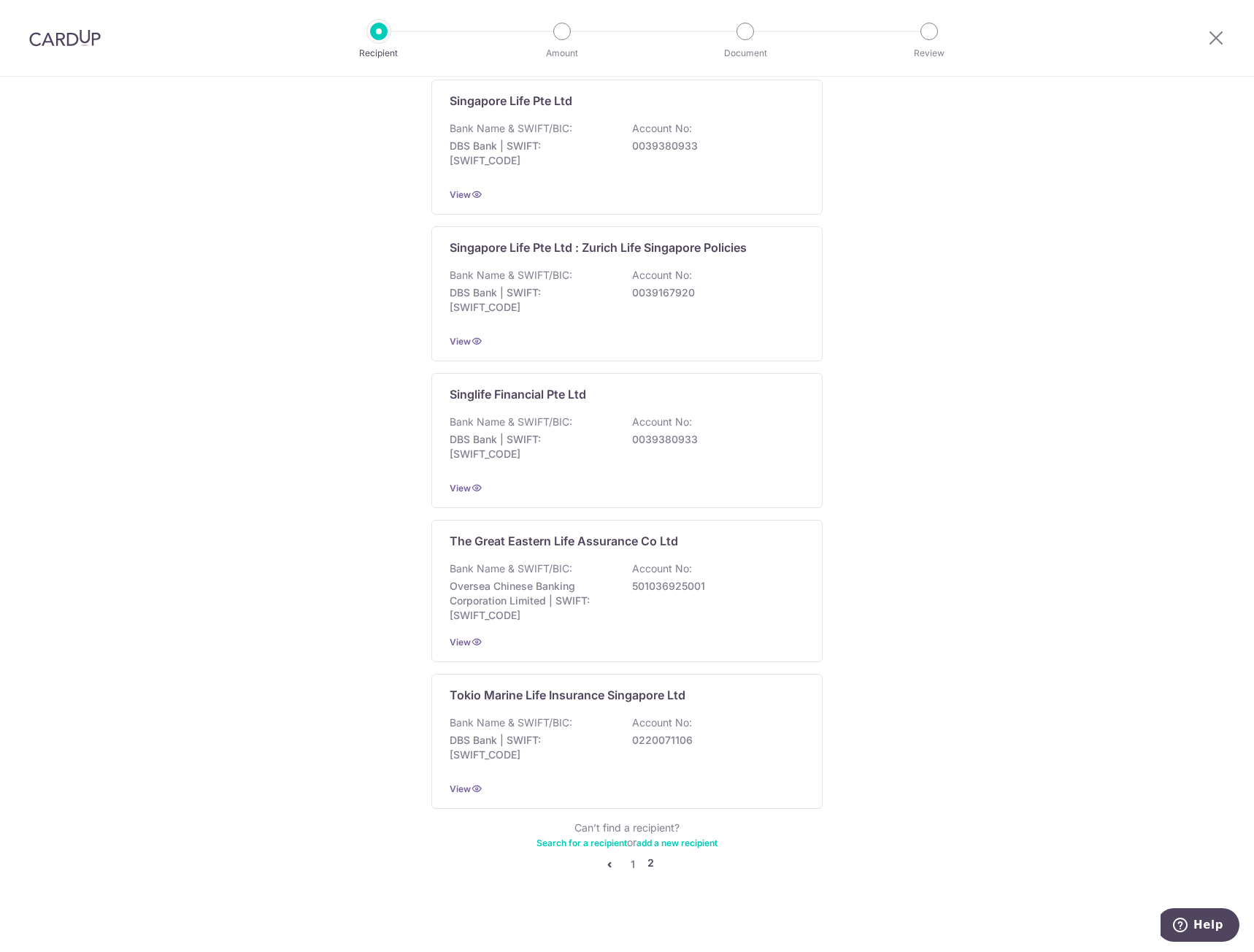
scroll to position [0, 0]
